Goal: Task Accomplishment & Management: Complete application form

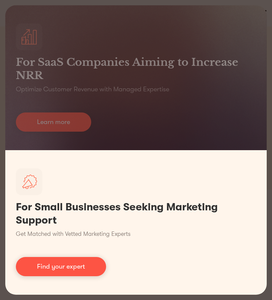
click at [66, 265] on link "Find your expert" at bounding box center [61, 266] width 90 height 19
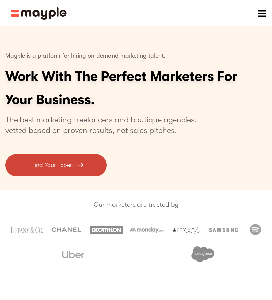
click at [72, 169] on p "Find Your Expert" at bounding box center [52, 165] width 43 height 9
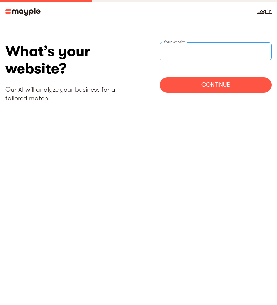
click at [194, 56] on input "websiteStep" at bounding box center [216, 51] width 112 height 18
click at [191, 86] on div "Continue" at bounding box center [216, 84] width 112 height 15
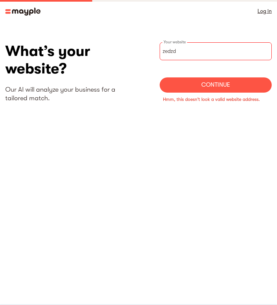
drag, startPoint x: 196, startPoint y: 48, endPoint x: 124, endPoint y: 53, distance: 72.2
click at [124, 53] on div "What’s your website? Our AI will analyze your business for a tailored match. ze…" at bounding box center [138, 76] width 266 height 68
type input "[URL][DOMAIN_NAME]"
click at [201, 81] on div "Continue" at bounding box center [216, 84] width 112 height 15
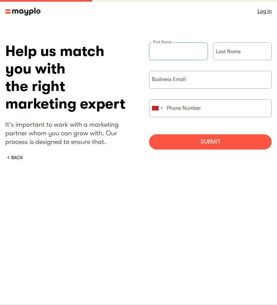
click at [181, 54] on input "briefForm" at bounding box center [178, 51] width 59 height 18
type input "zedz"
click at [248, 51] on input "briefForm" at bounding box center [242, 51] width 59 height 18
type input "dzed"
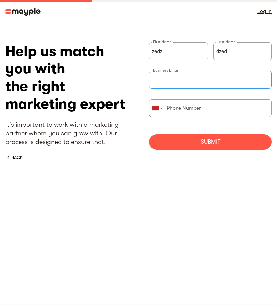
click at [185, 79] on div "Business Email" at bounding box center [210, 80] width 123 height 18
paste input "[EMAIL_ADDRESS][DOMAIN_NAME]"
type input "[EMAIL_ADDRESS][DOMAIN_NAME]"
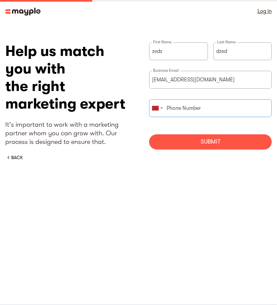
click at [181, 111] on input "briefForm" at bounding box center [210, 108] width 123 height 18
type input "766548714"
click at [214, 145] on div "Submit" at bounding box center [210, 141] width 123 height 15
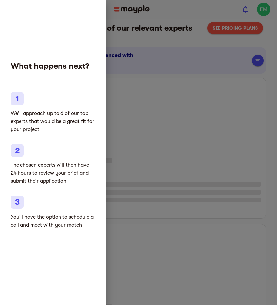
click at [178, 109] on div at bounding box center [138, 152] width 277 height 305
